Goal: Task Accomplishment & Management: Manage account settings

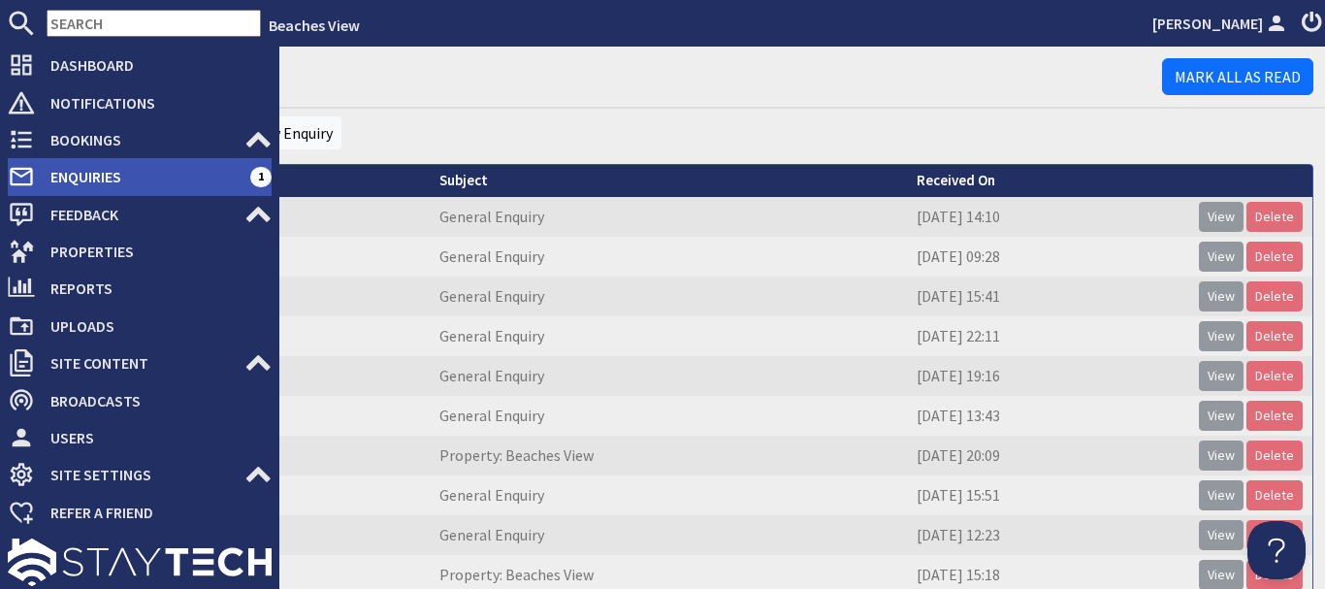
click at [136, 176] on span "Enquiries" at bounding box center [142, 176] width 215 height 31
click at [158, 185] on span "Enquiries" at bounding box center [142, 176] width 215 height 31
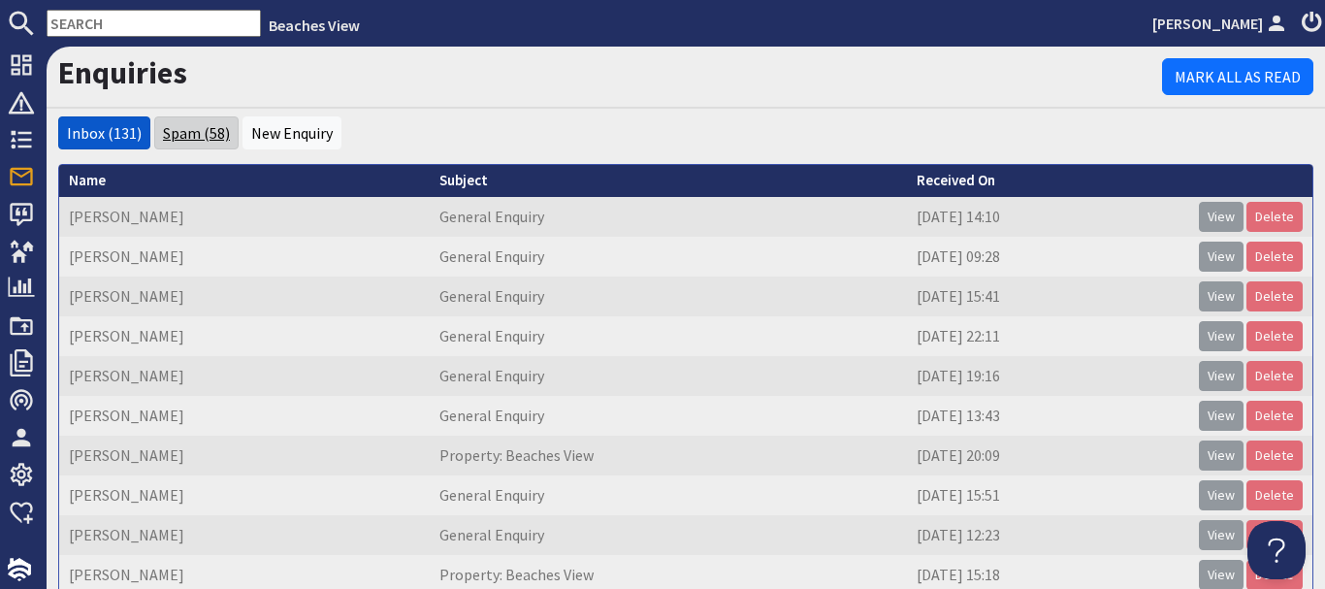
click at [193, 139] on link "Spam (58)" at bounding box center [196, 132] width 67 height 19
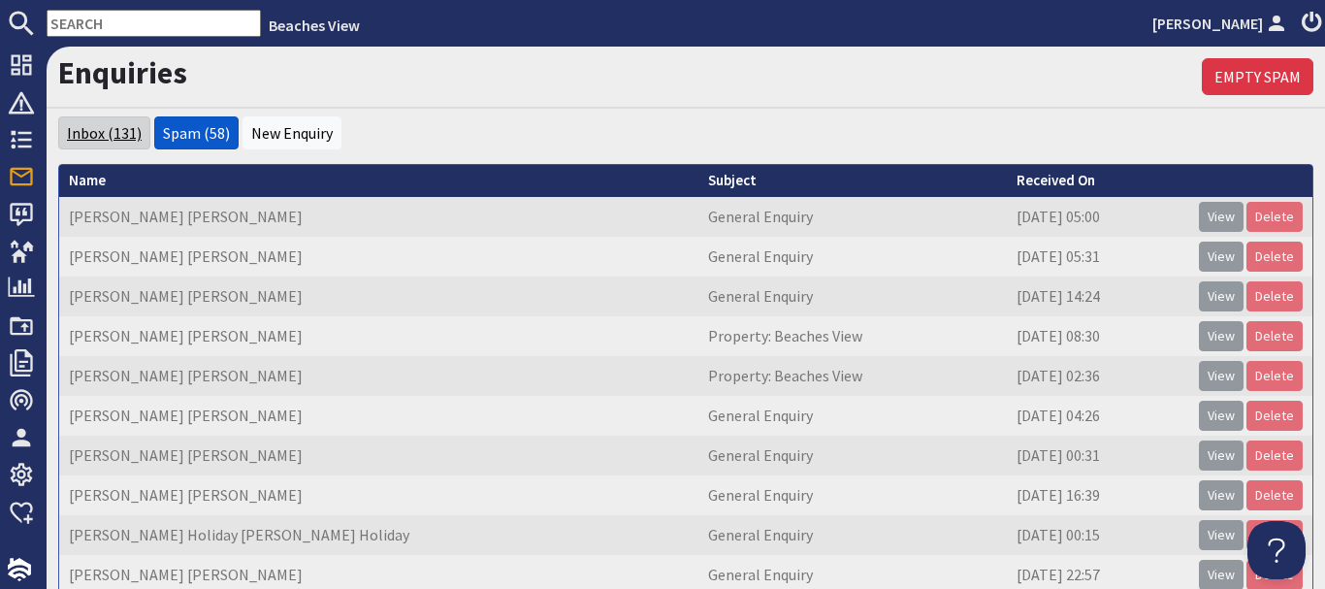
click at [127, 135] on link "Inbox (131)" at bounding box center [104, 132] width 75 height 19
